Goal: Find specific page/section: Find specific page/section

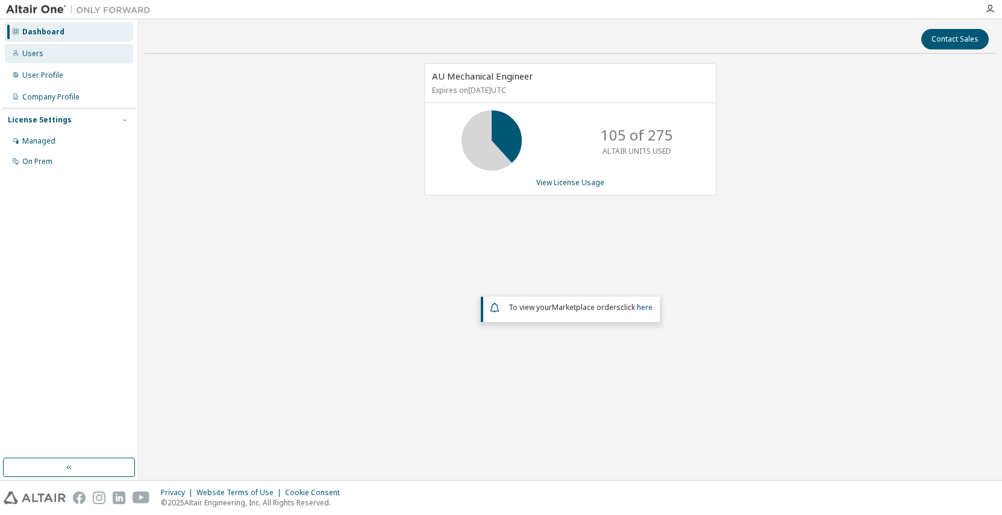
click at [35, 55] on div "Users" at bounding box center [32, 54] width 21 height 10
